Goal: Transaction & Acquisition: Purchase product/service

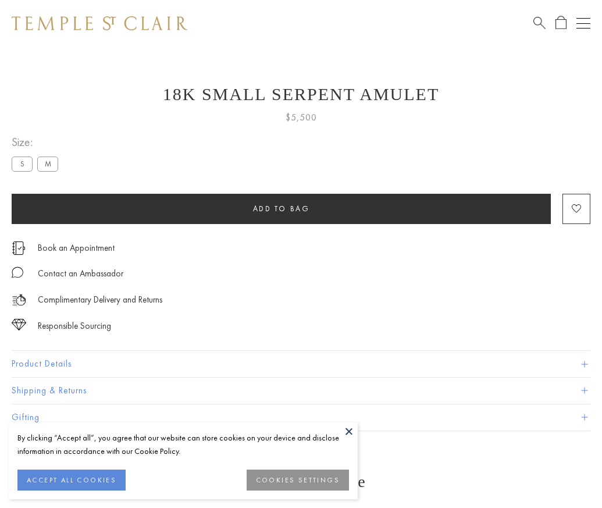
click at [281, 208] on span "Add to bag" at bounding box center [281, 209] width 57 height 10
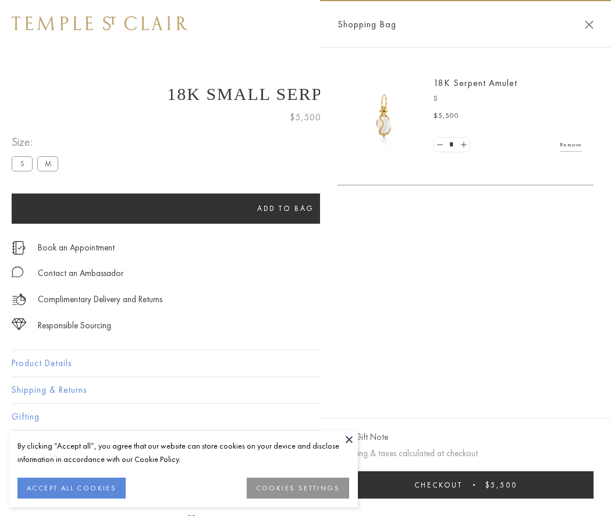
click at [465, 485] on button "Checkout $5,500" at bounding box center [465, 485] width 256 height 27
